Goal: Task Accomplishment & Management: Use online tool/utility

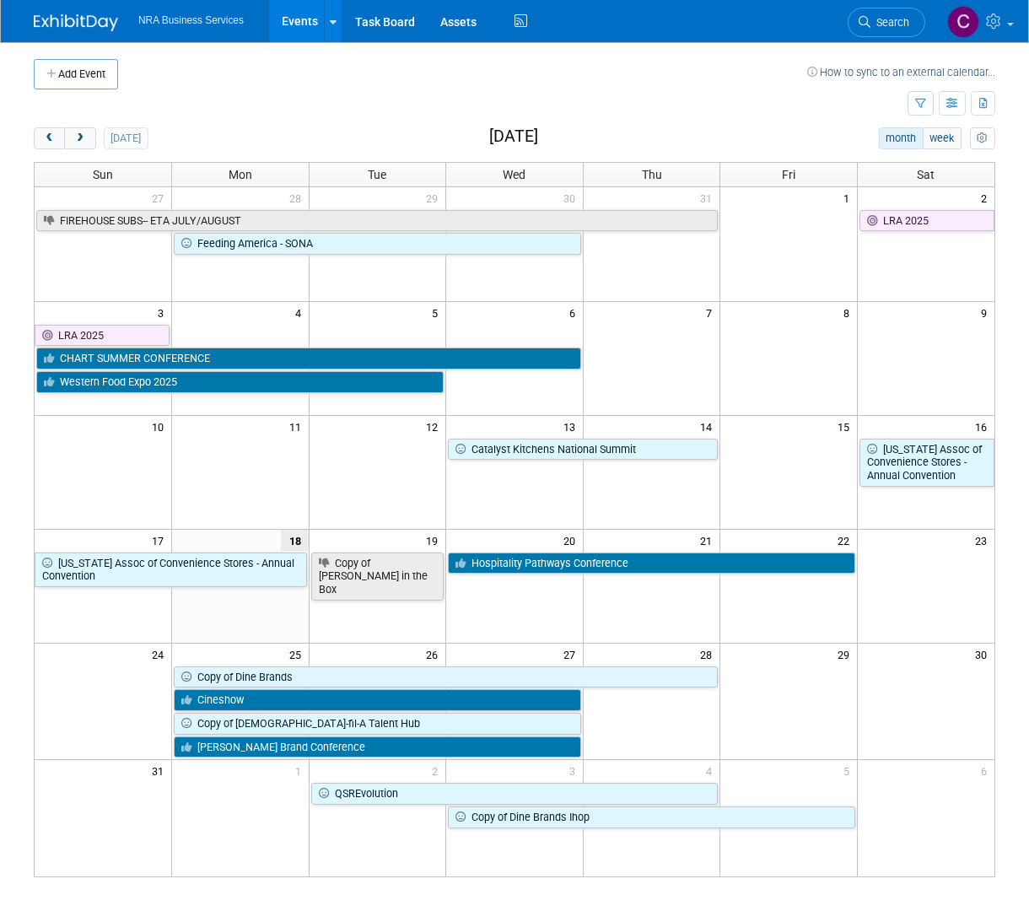
click at [302, 18] on link "Events" at bounding box center [300, 21] width 62 height 42
click at [79, 133] on span "next" at bounding box center [79, 138] width 13 height 11
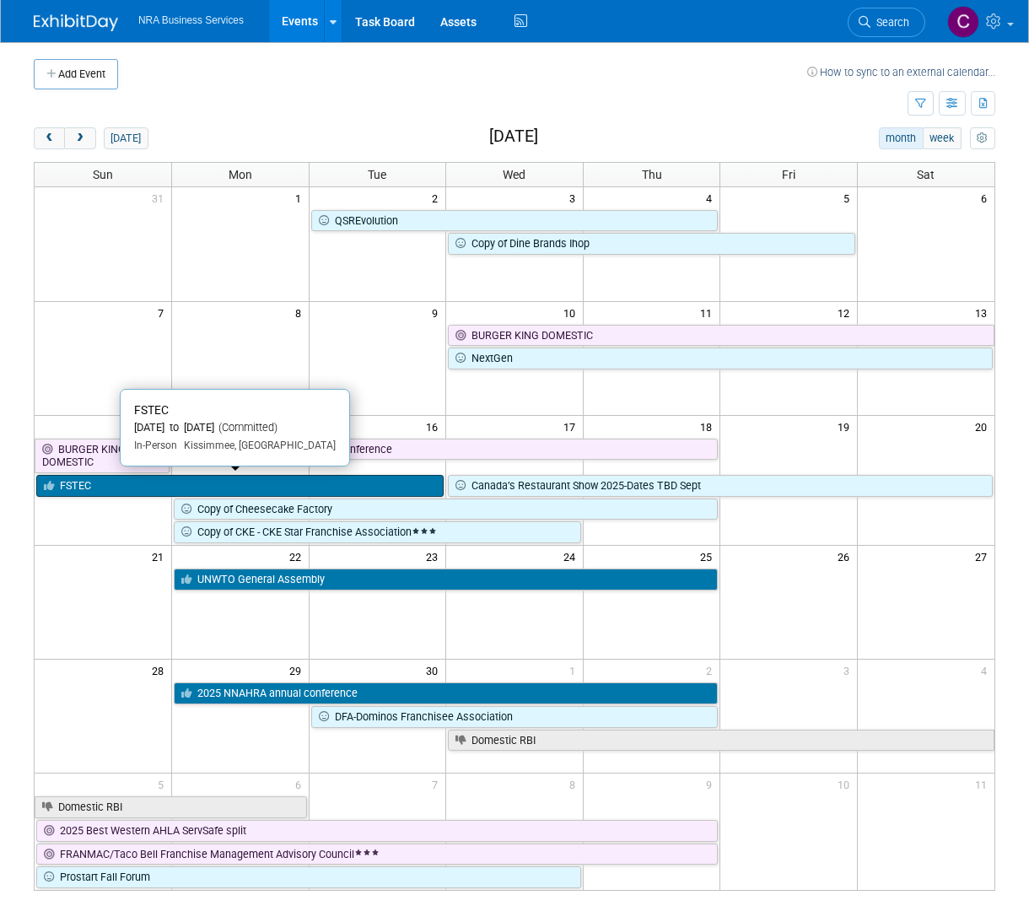
click at [161, 479] on link "FSTEC" at bounding box center [240, 486] width 408 height 22
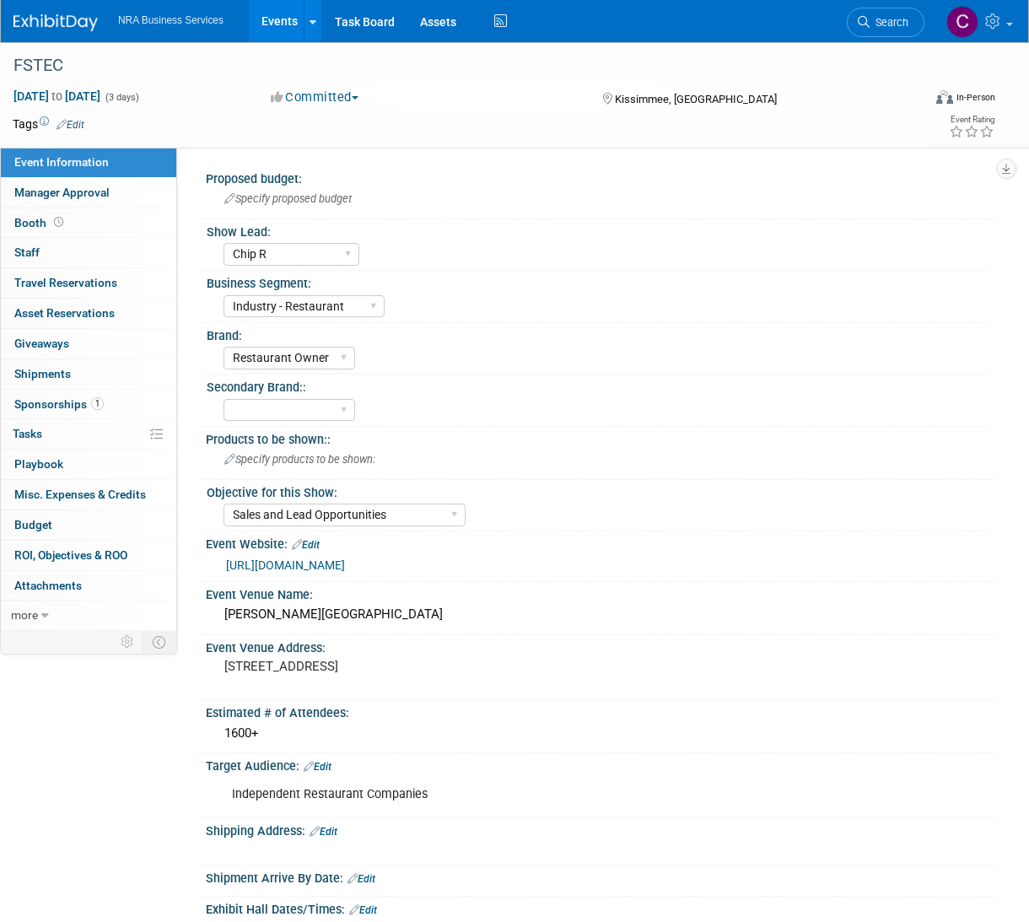
select select "Chip R"
select select "Industry - Restaurant"
select select "Restaurant Owner"
select select "Sales and Lead Opportunities"
click at [72, 754] on div "Event Information Event Info Manager Approval Manager Approval Booth Booth 0 St…" at bounding box center [514, 656] width 1029 height 1228
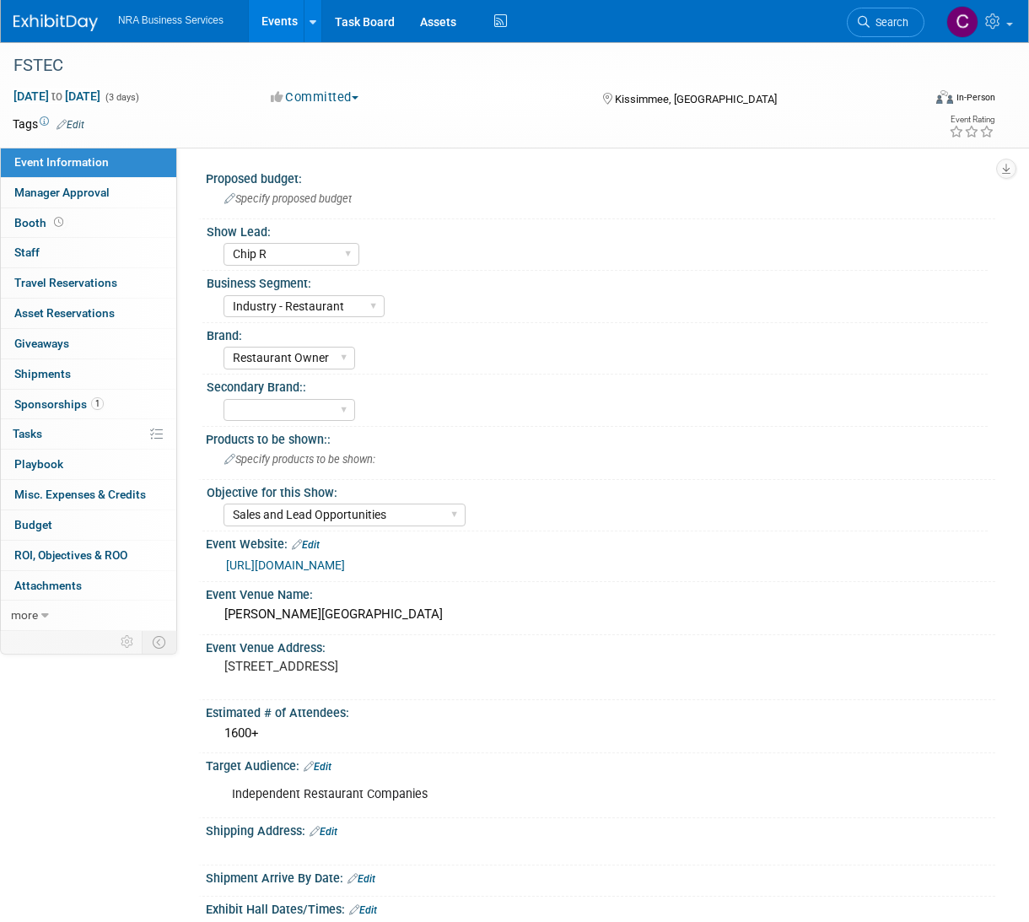
click at [62, 753] on div "Event Information Event Info Manager Approval Manager Approval Booth Booth 0 St…" at bounding box center [514, 656] width 1029 height 1228
click at [78, 313] on span "Asset Reservations 0" at bounding box center [64, 312] width 100 height 13
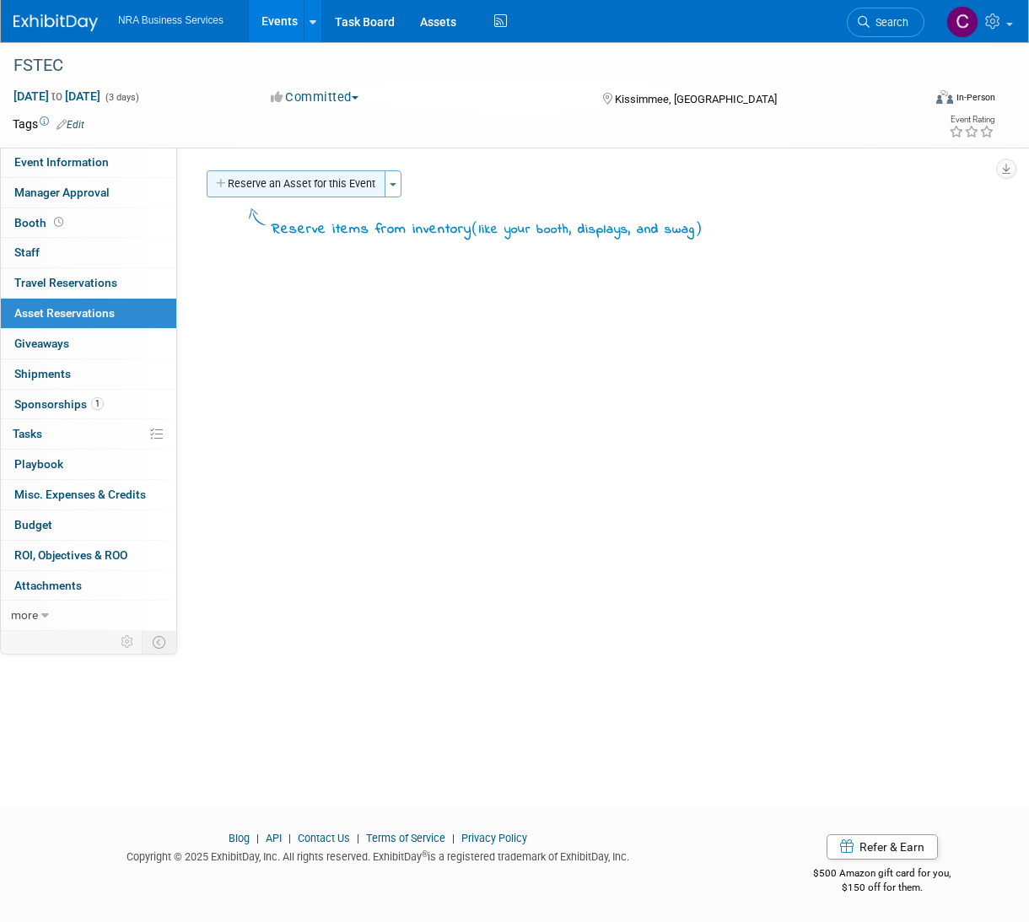
click at [297, 183] on button "Reserve an Asset for this Event" at bounding box center [296, 183] width 179 height 27
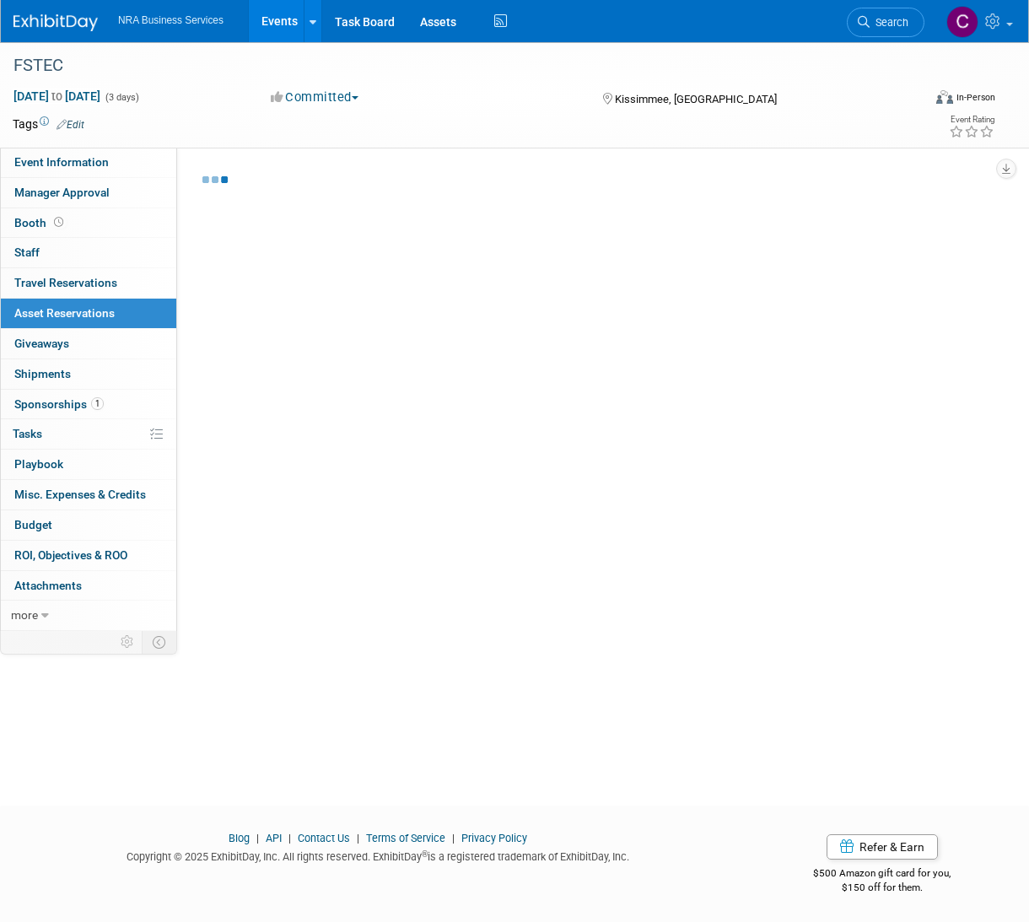
scroll to position [1, 0]
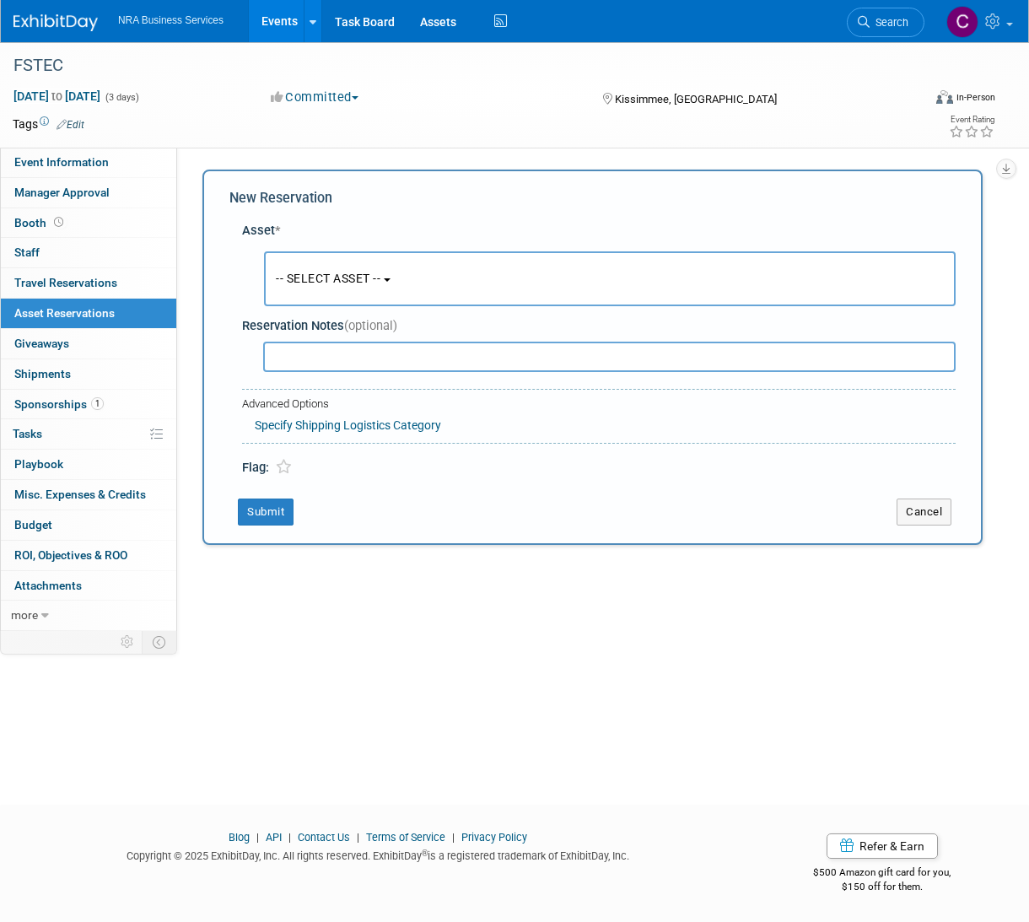
click at [348, 274] on span "-- SELECT ASSET --" at bounding box center [328, 278] width 105 height 13
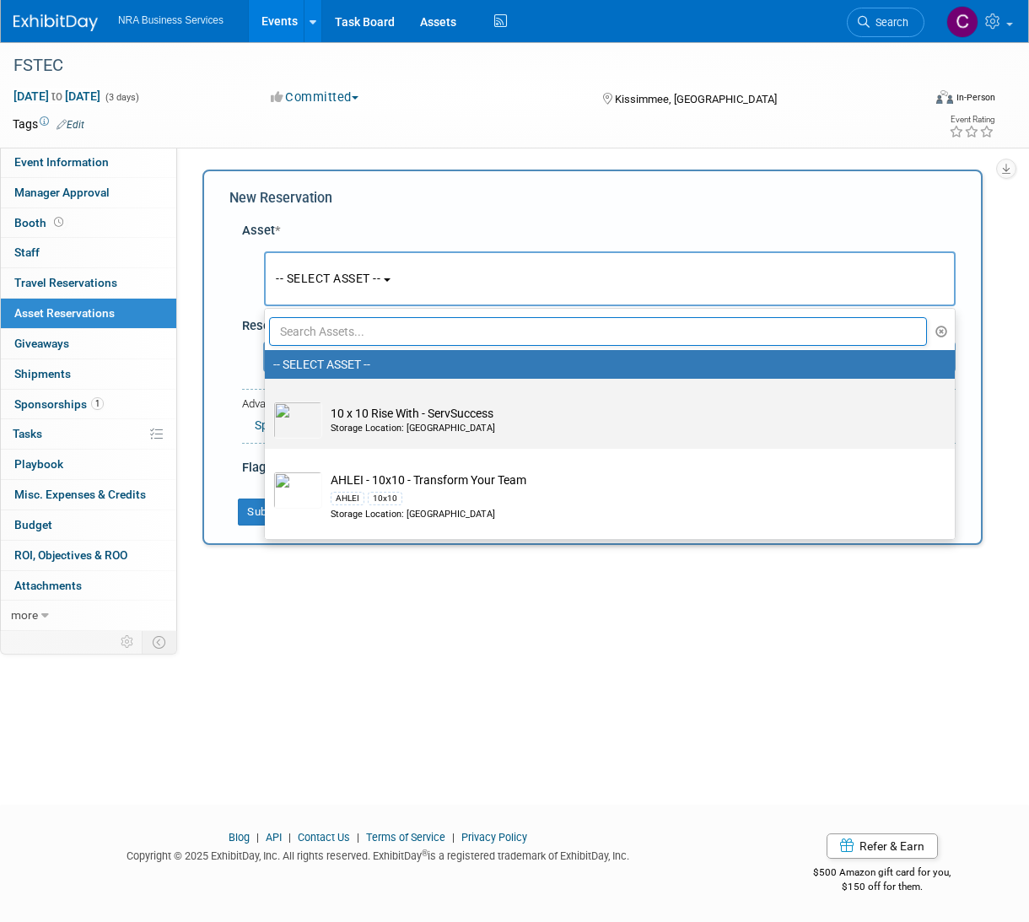
scroll to position [0, 0]
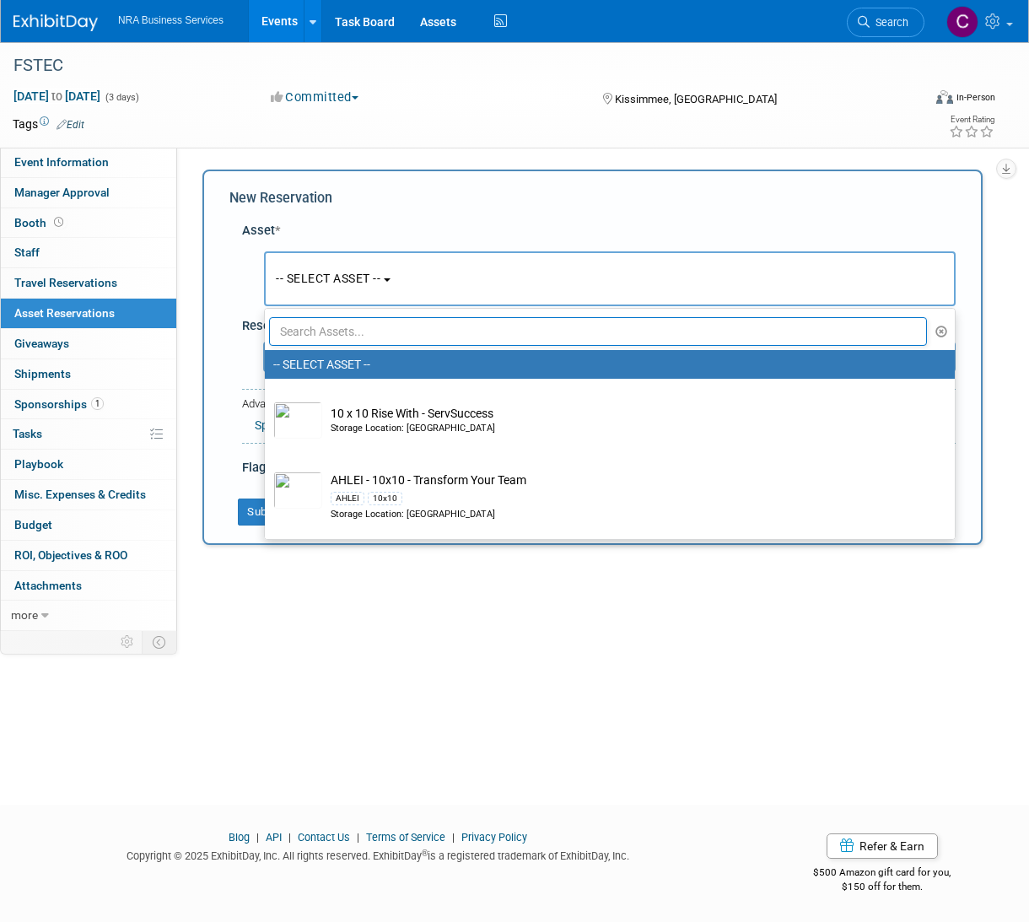
click at [395, 201] on div "New Reservation" at bounding box center [592, 198] width 726 height 19
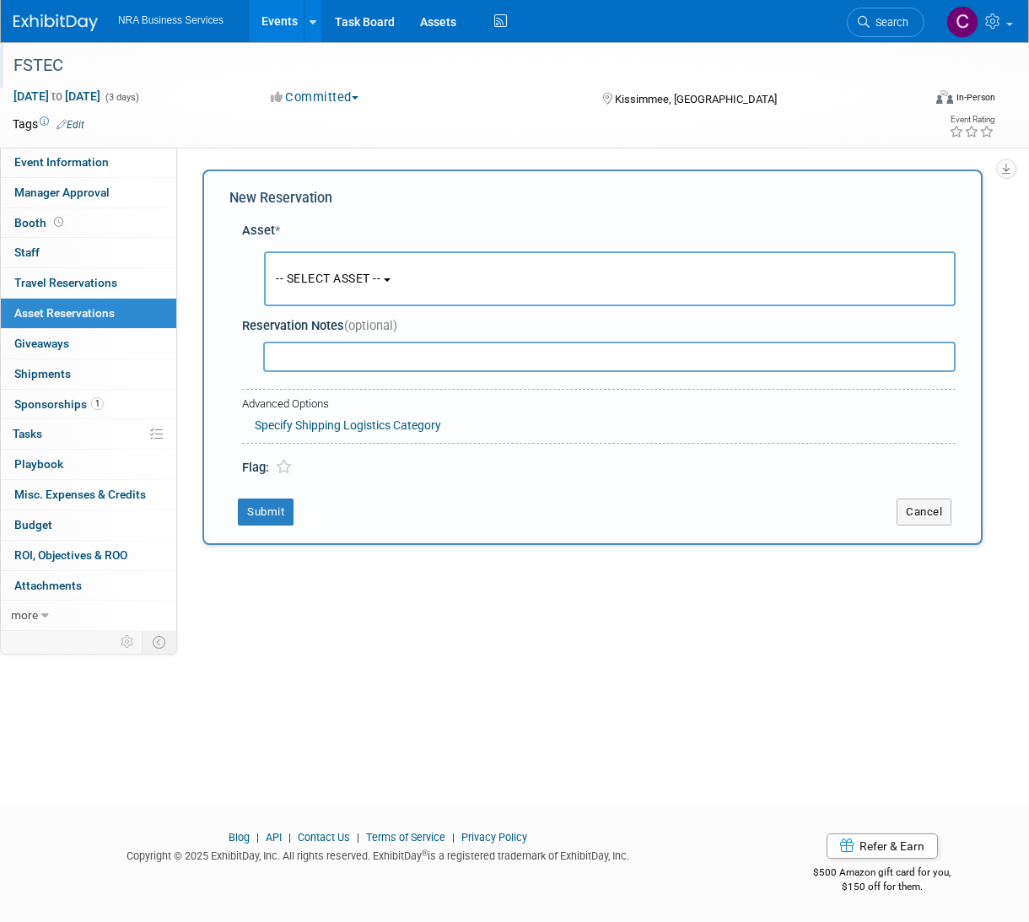
click at [467, 86] on div "FSTEC" at bounding box center [462, 65] width 924 height 46
